Goal: Transaction & Acquisition: Purchase product/service

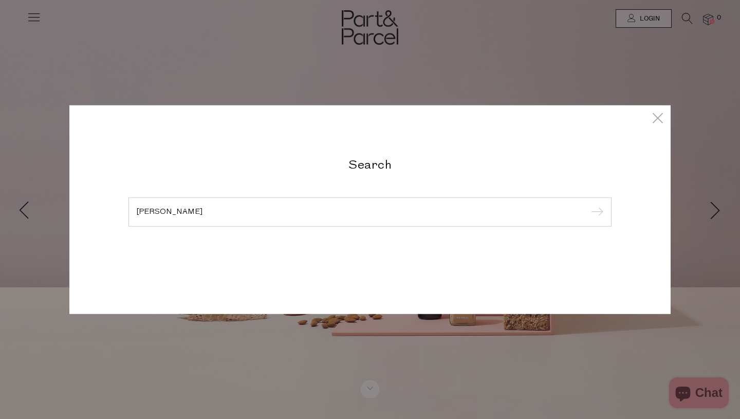
type input "[PERSON_NAME]"
click at [588, 205] on input "submit" at bounding box center [595, 212] width 15 height 15
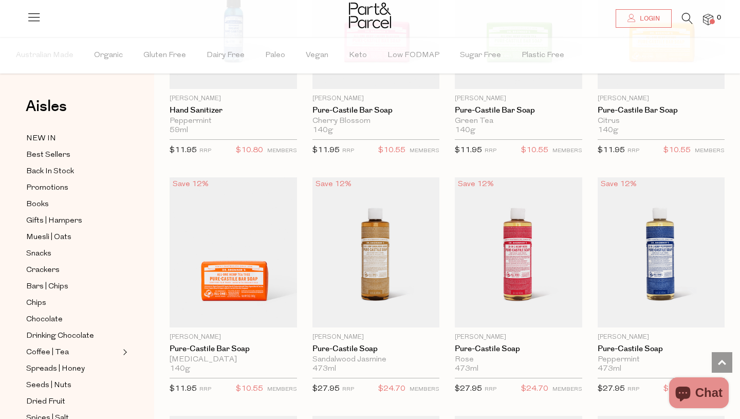
scroll to position [893, 0]
